Goal: Find specific page/section: Find specific page/section

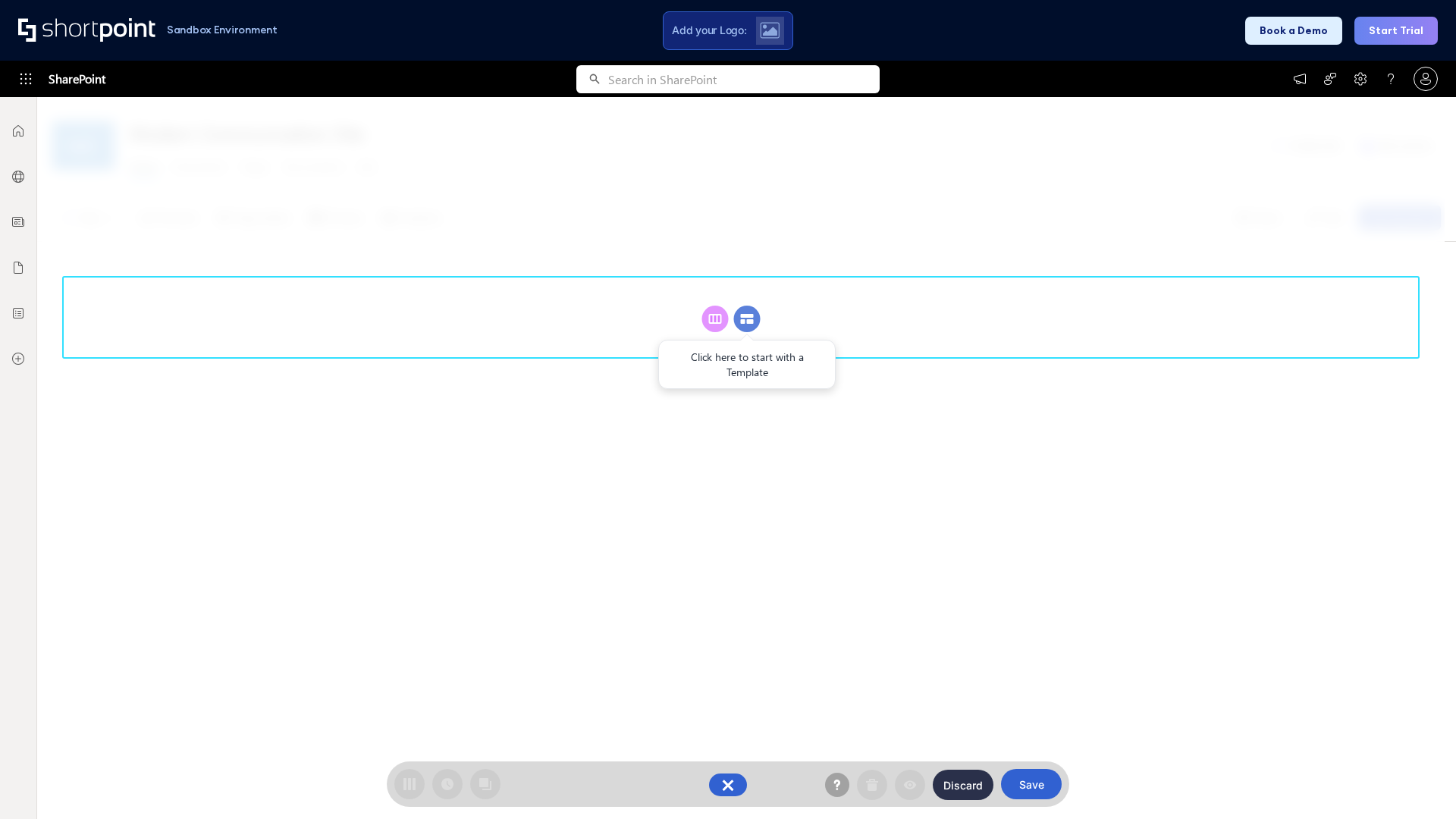
click at [747, 319] on circle at bounding box center [747, 319] width 26 height 26
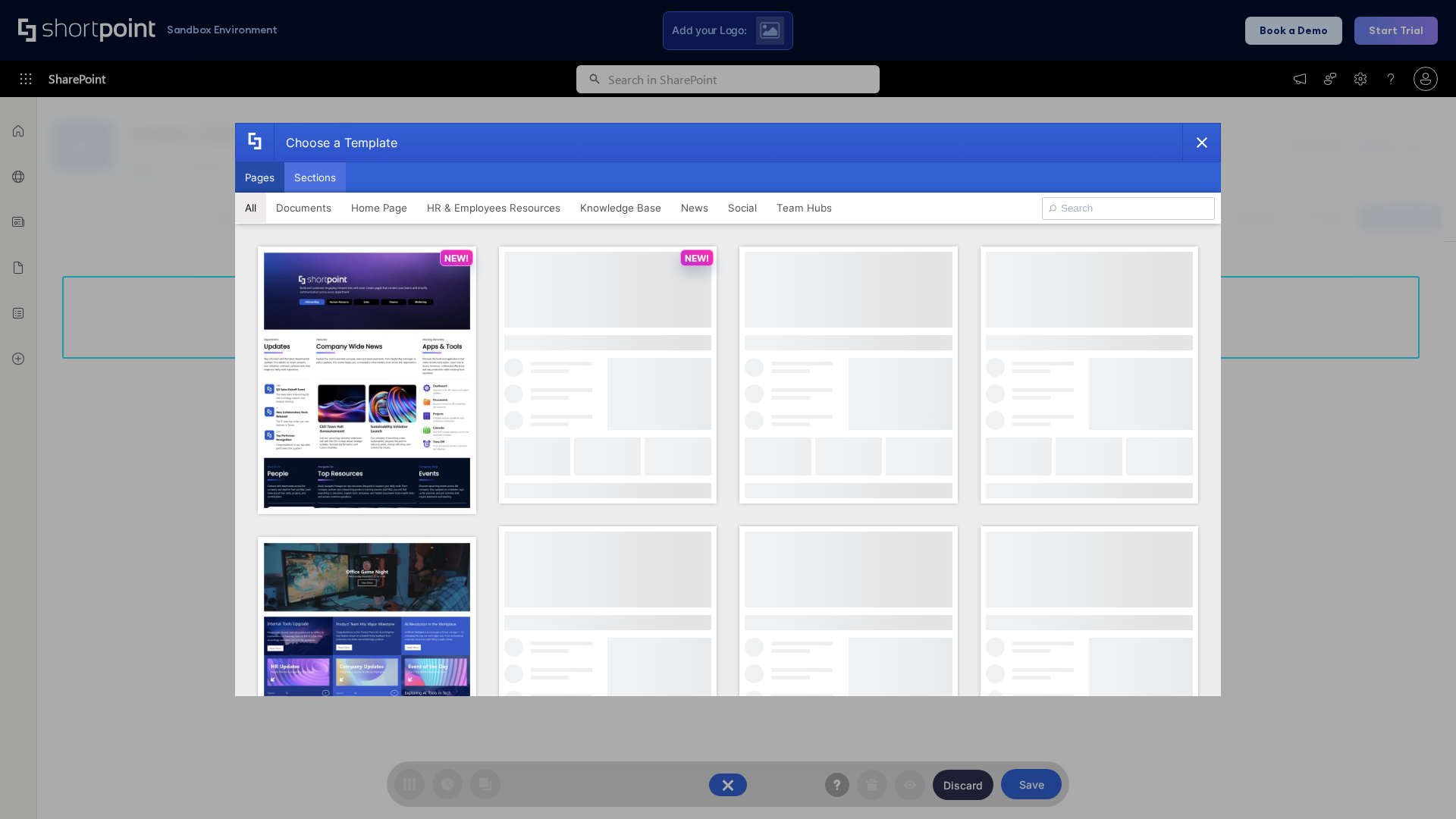
click at [315, 177] on button "Sections" at bounding box center [315, 176] width 61 height 30
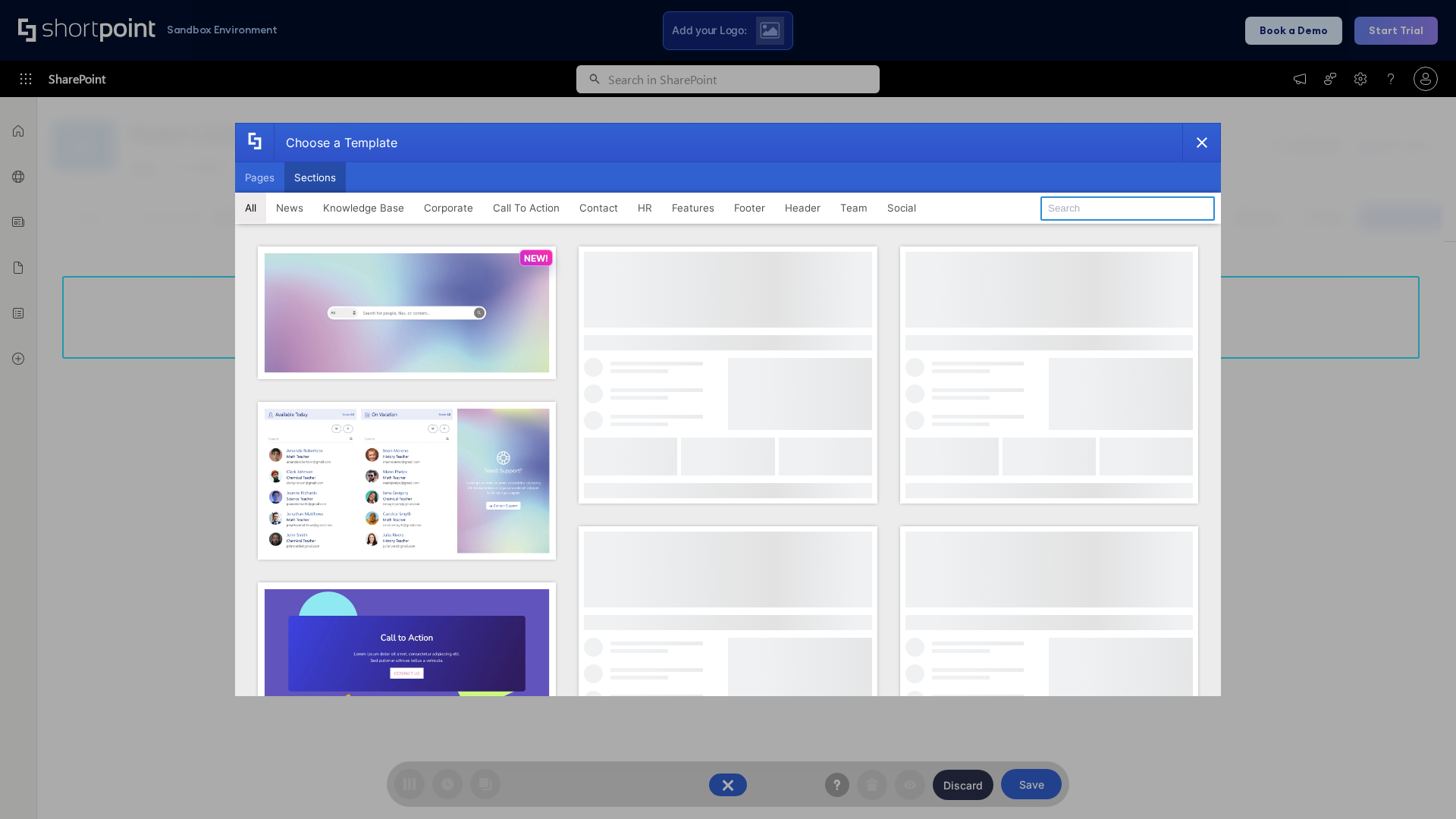
type input "Cards"
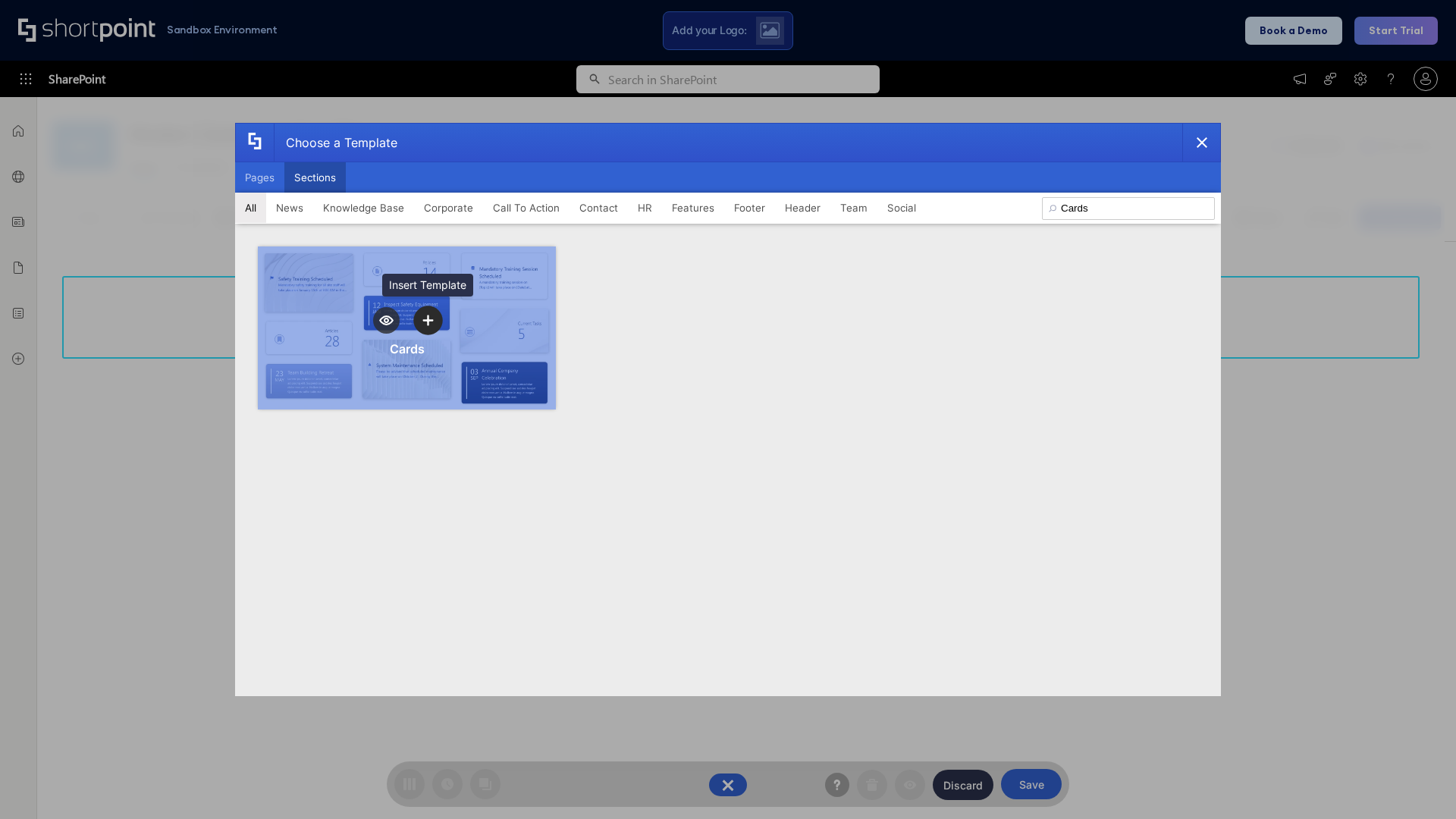
click at [428, 320] on icon "template selector" at bounding box center [427, 320] width 11 height 11
